Goal: Find specific page/section: Find specific page/section

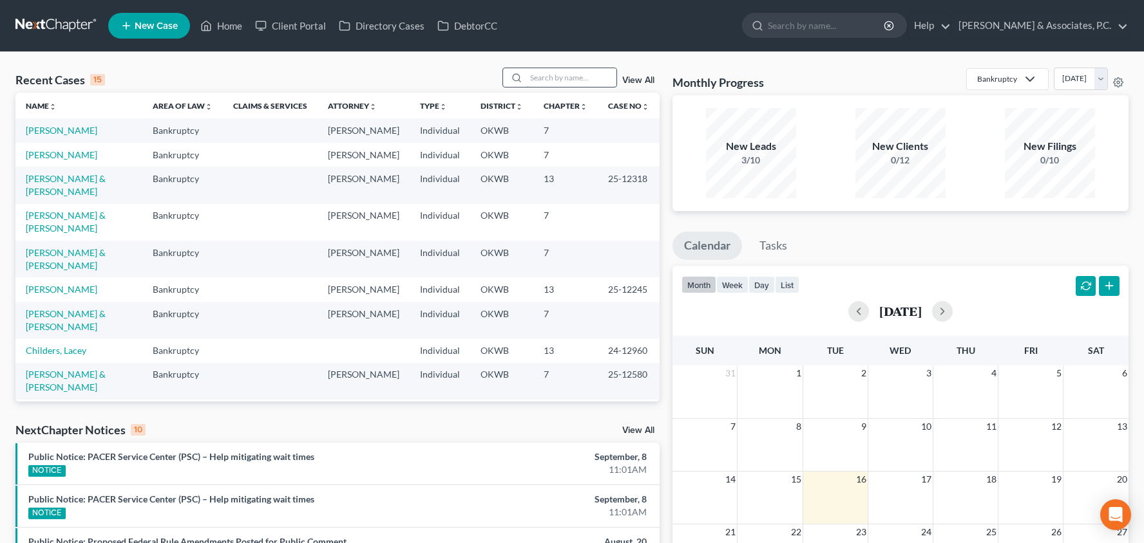
click at [555, 76] on input "search" at bounding box center [571, 77] width 90 height 19
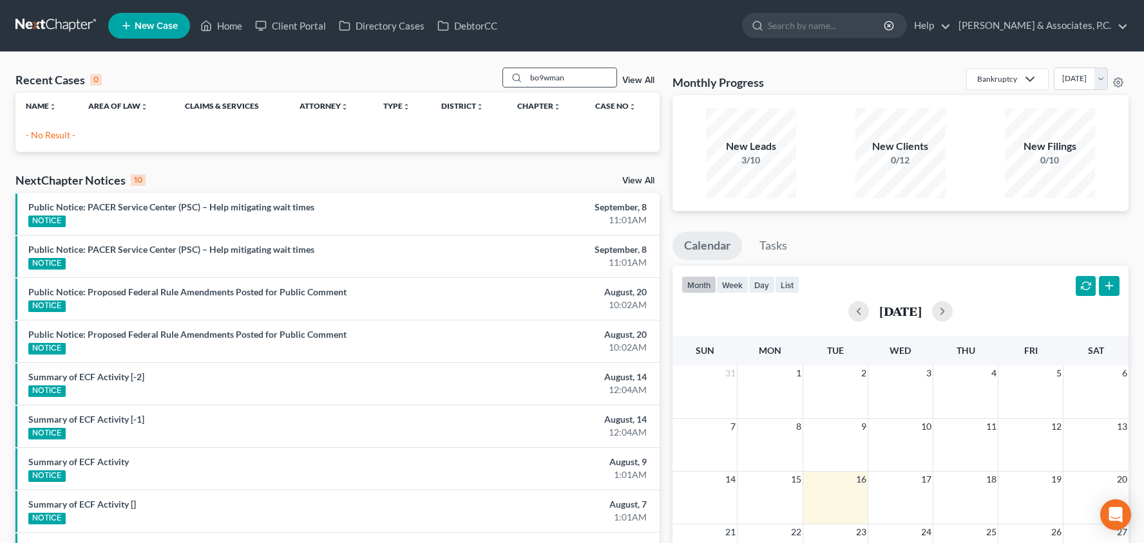
click at [556, 77] on input "bo9wman" at bounding box center [571, 77] width 90 height 19
type input "[PERSON_NAME]"
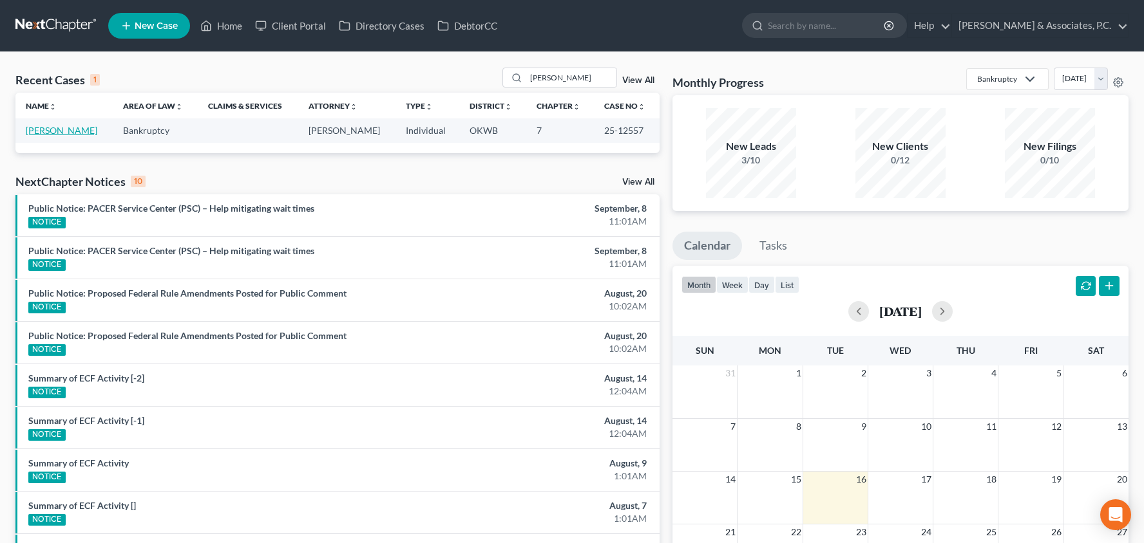
click at [35, 132] on link "[PERSON_NAME]" at bounding box center [61, 130] width 71 height 11
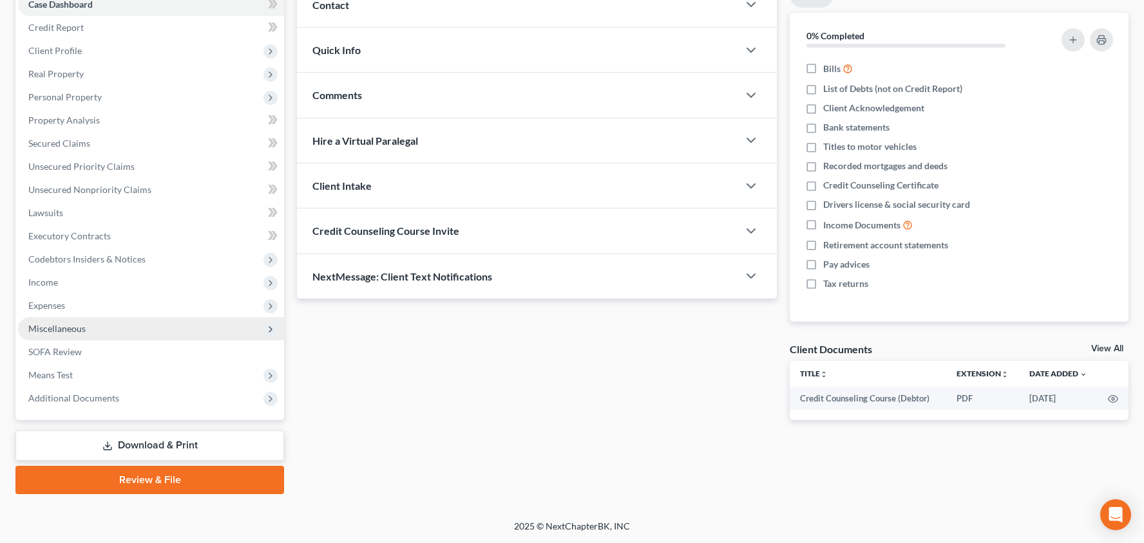
scroll to position [141, 0]
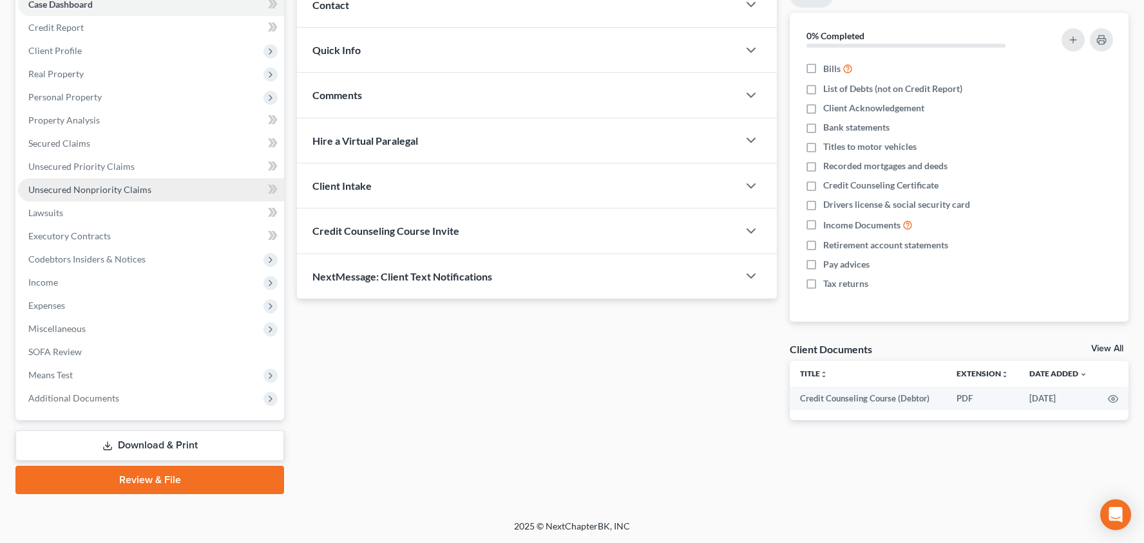
click at [127, 199] on link "Unsecured Nonpriority Claims" at bounding box center [151, 189] width 266 height 23
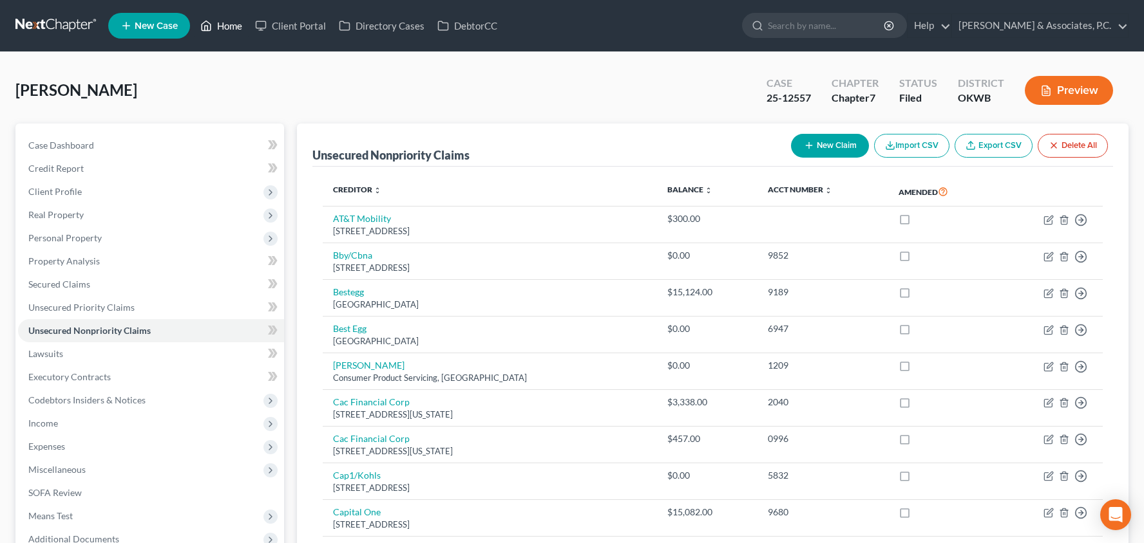
click at [231, 29] on link "Home" at bounding box center [221, 25] width 55 height 23
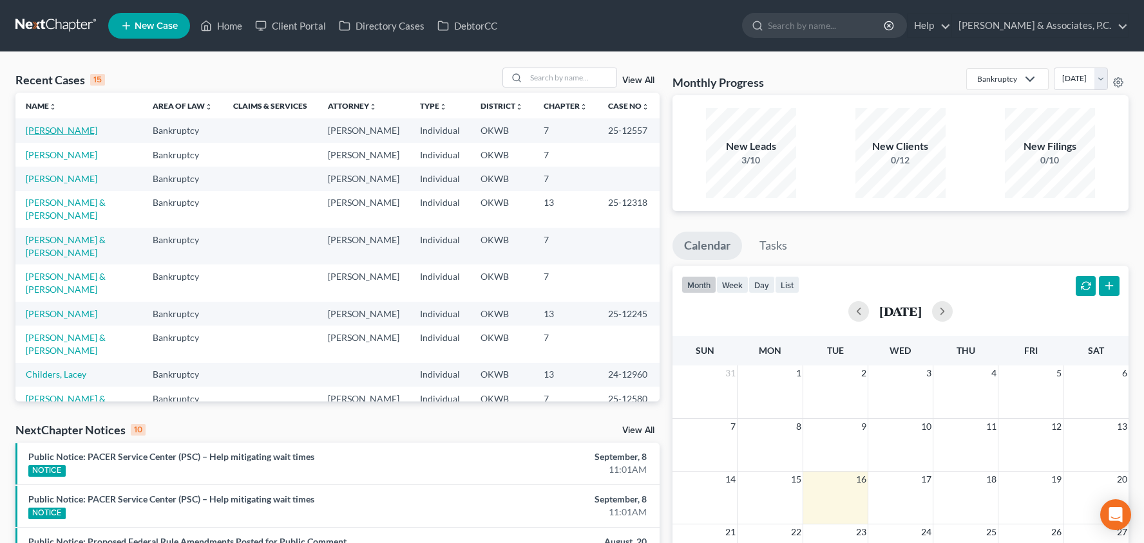
click at [70, 133] on link "[PERSON_NAME]" at bounding box center [61, 130] width 71 height 11
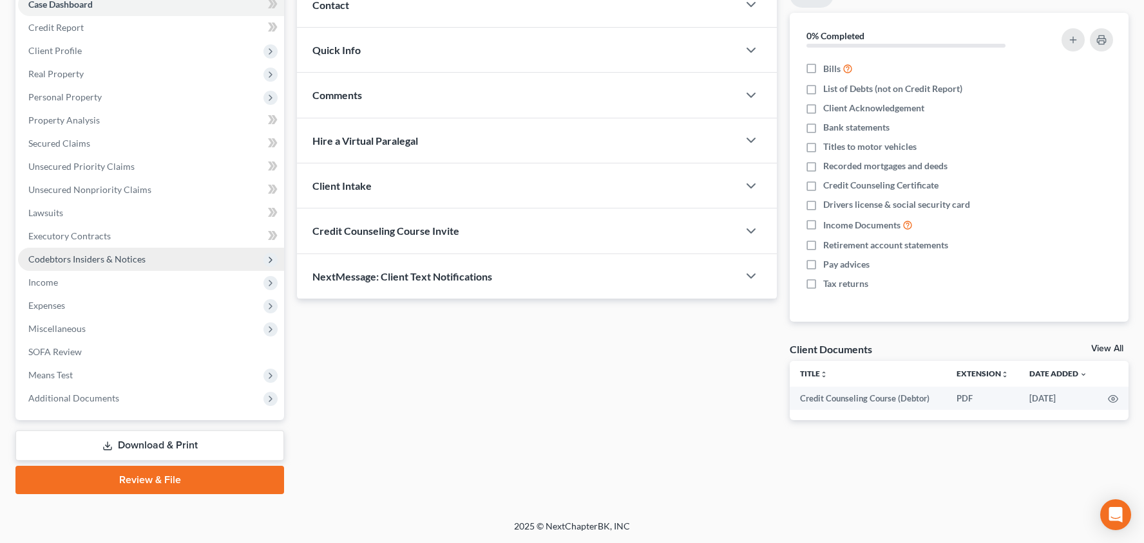
scroll to position [141, 0]
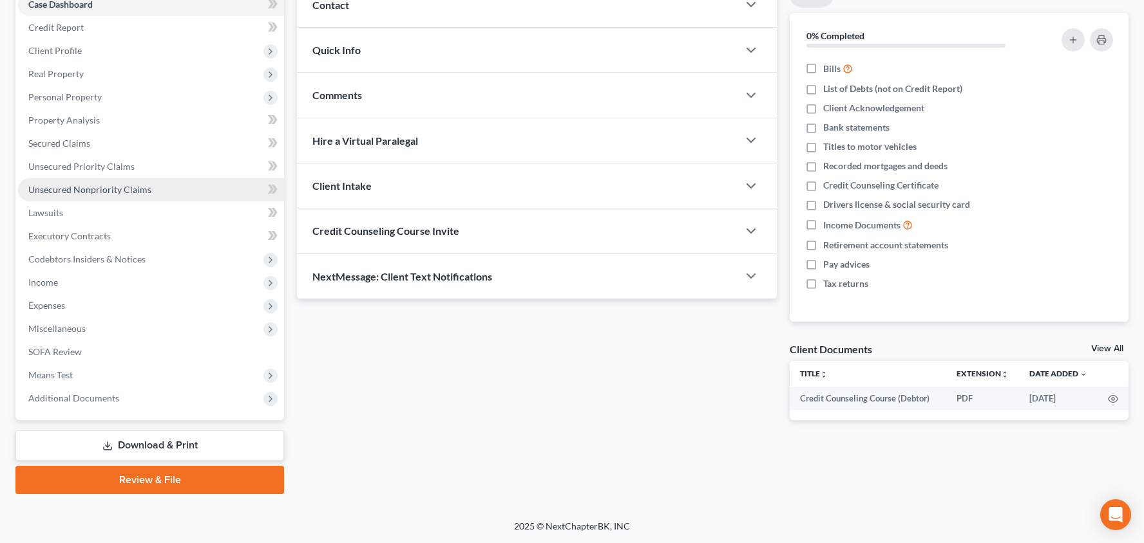
click at [206, 199] on link "Unsecured Nonpriority Claims" at bounding box center [151, 189] width 266 height 23
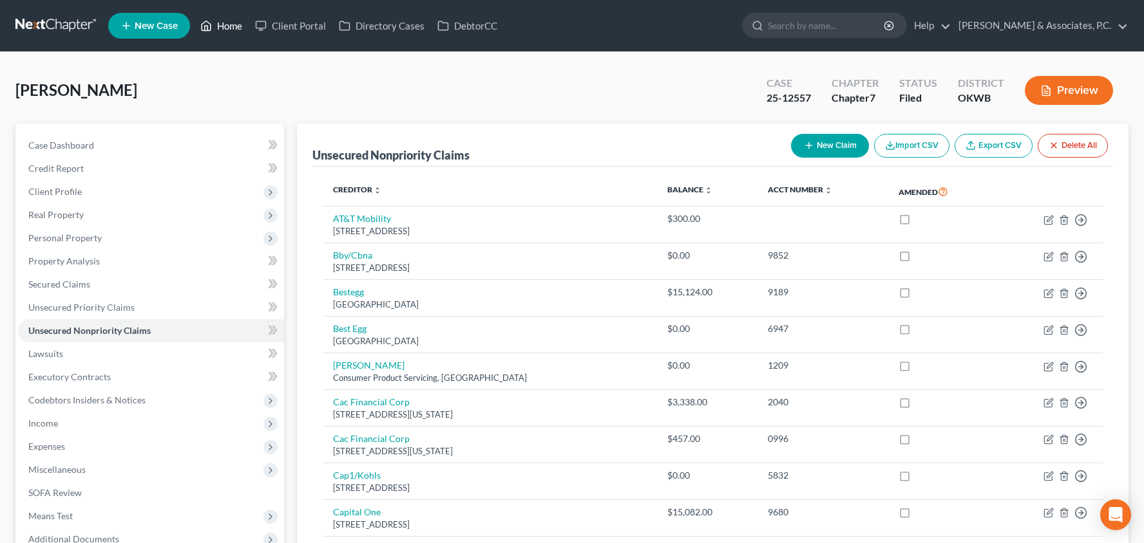
click at [226, 29] on link "Home" at bounding box center [221, 25] width 55 height 23
